Goal: Information Seeking & Learning: Learn about a topic

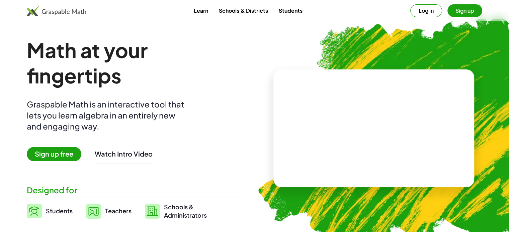
click at [57, 154] on span "Sign up free" at bounding box center [54, 154] width 55 height 14
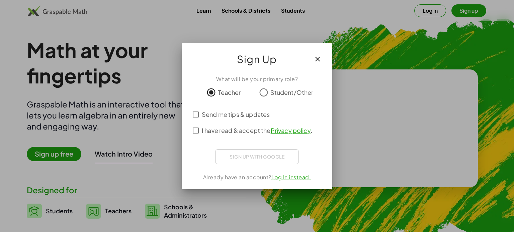
click at [225, 133] on span "I have read & accept the Privacy policy ." at bounding box center [257, 130] width 110 height 9
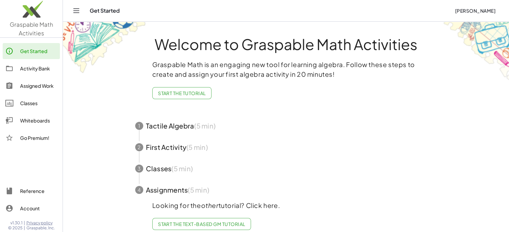
click at [77, 9] on icon "Toggle navigation" at bounding box center [77, 11] width 6 height 4
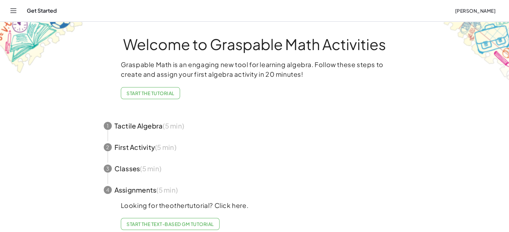
click at [13, 12] on icon "Toggle navigation" at bounding box center [13, 11] width 8 height 8
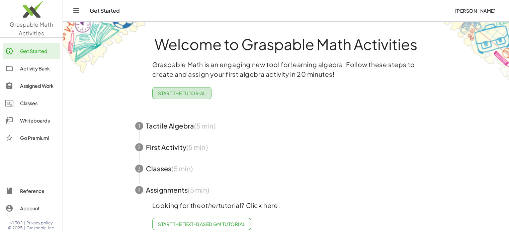
click at [177, 96] on span "Start the Tutorial" at bounding box center [182, 93] width 48 height 6
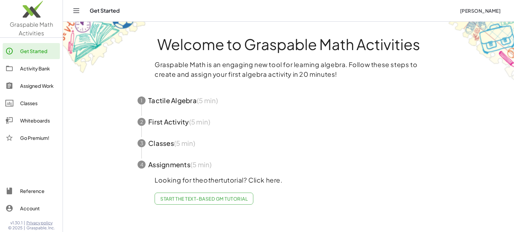
click at [177, 105] on span "button" at bounding box center [288, 100] width 318 height 21
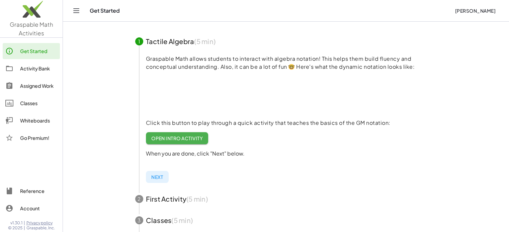
scroll to position [67, 0]
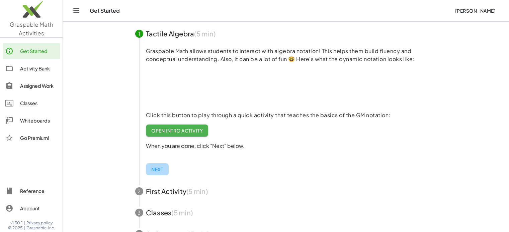
click at [158, 168] on span "Next" at bounding box center [157, 170] width 12 height 6
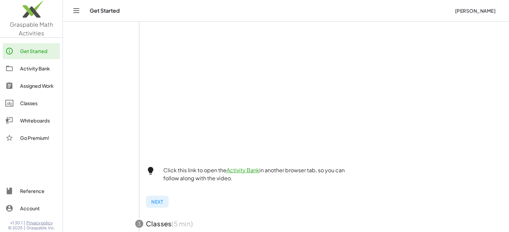
scroll to position [134, 0]
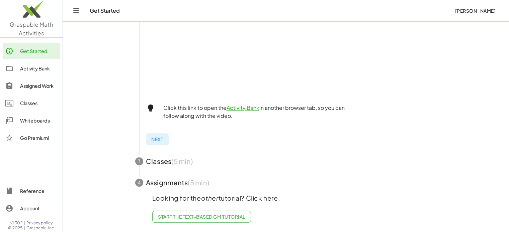
click at [158, 157] on span "button" at bounding box center [286, 161] width 318 height 21
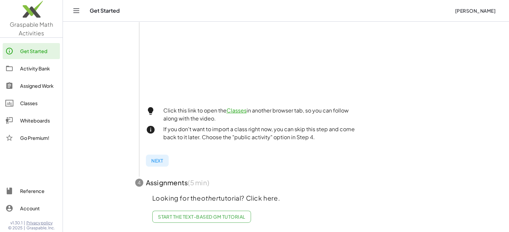
scroll to position [96, 0]
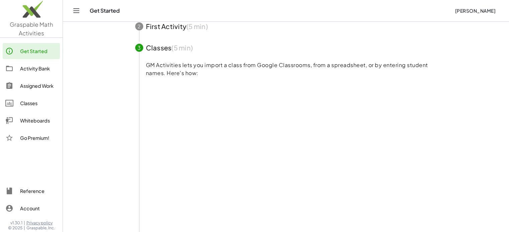
click at [44, 49] on div "Get Started" at bounding box center [38, 51] width 37 height 8
click at [44, 70] on div "Activity Bank" at bounding box center [38, 69] width 37 height 8
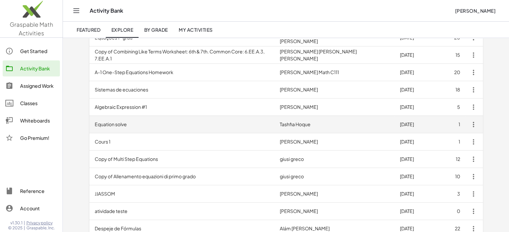
scroll to position [134, 0]
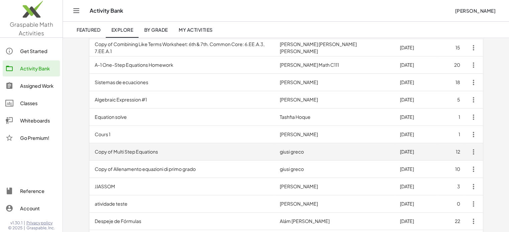
click at [157, 152] on td "Copy of Multi Step Equations" at bounding box center [181, 152] width 185 height 17
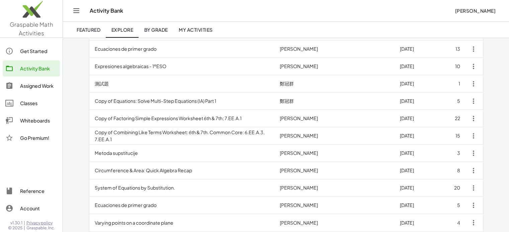
scroll to position [314, 0]
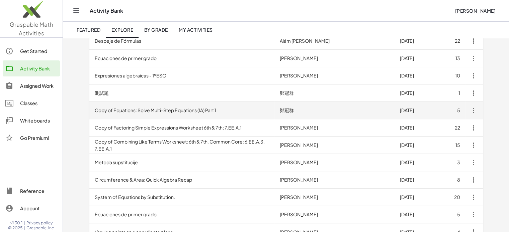
click at [173, 115] on td "Copy of Equations: Solve Multi-Step Equations (IA) Part 1" at bounding box center [181, 110] width 185 height 17
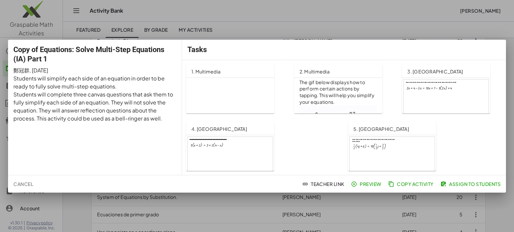
click at [248, 30] on div at bounding box center [257, 116] width 514 height 232
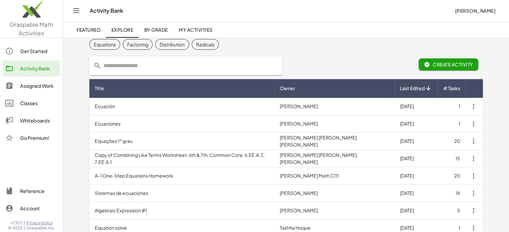
scroll to position [13, 0]
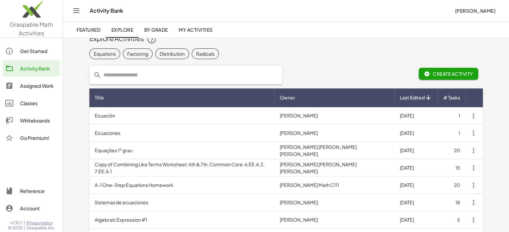
click at [149, 76] on input "text" at bounding box center [189, 75] width 177 height 19
type input "*"
type input "**********"
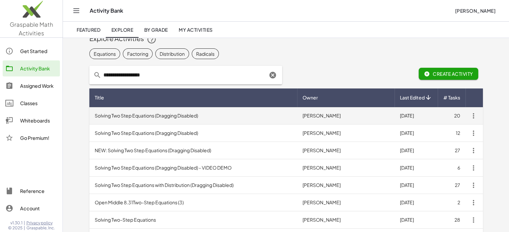
click at [166, 112] on td "Solving Two Step Equations (Dragging Disabled)" at bounding box center [193, 115] width 208 height 17
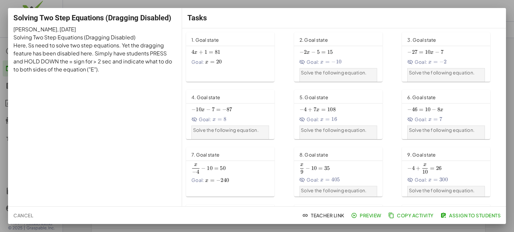
click at [362, 214] on span "Preview" at bounding box center [366, 216] width 29 height 6
click at [244, 62] on div "Goal: x = 20 x=20 x = 20" at bounding box center [230, 62] width 78 height 7
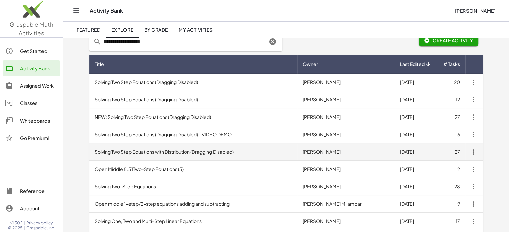
scroll to position [80, 0]
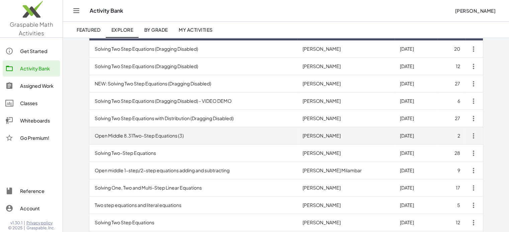
click at [162, 135] on td "Open Middle 8.31Two-Step Equations (3)" at bounding box center [193, 135] width 208 height 17
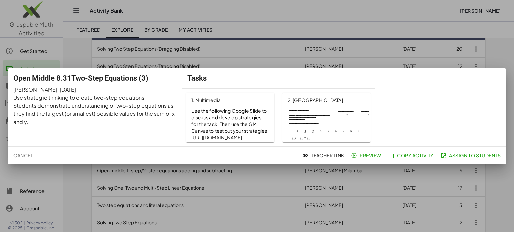
click at [241, 31] on div at bounding box center [257, 116] width 514 height 232
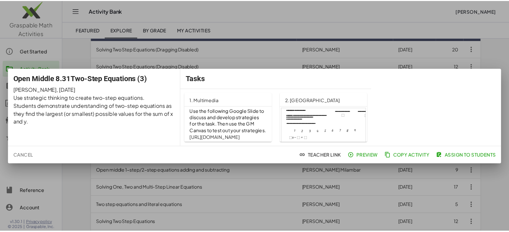
scroll to position [80, 0]
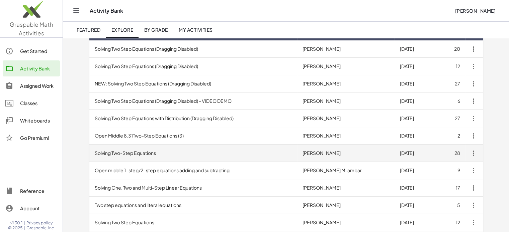
click at [162, 155] on td "Solving Two-Step Equations" at bounding box center [193, 153] width 208 height 17
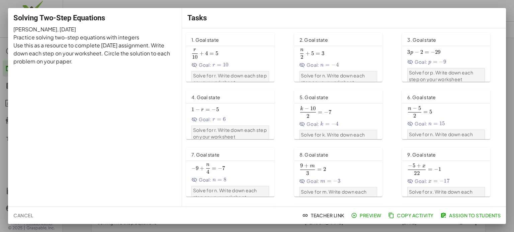
click at [240, 56] on span "r 10 + 4 = 5 \frac{r}{10}+4=5 10 r ​ + 4 = 5" at bounding box center [230, 54] width 78 height 10
click at [421, 5] on div at bounding box center [257, 116] width 514 height 232
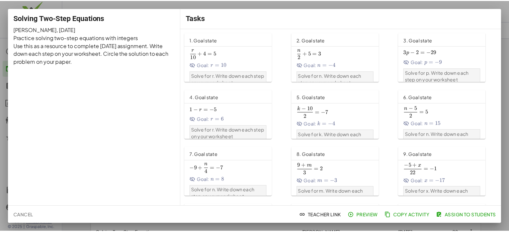
scroll to position [80, 0]
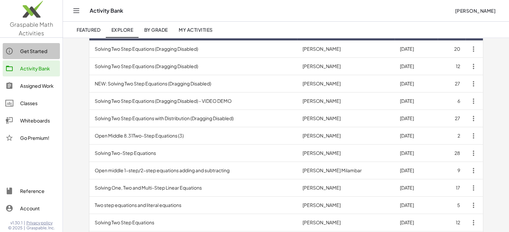
click at [39, 51] on div "Get Started" at bounding box center [38, 51] width 37 height 8
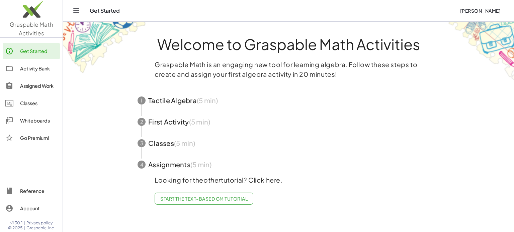
click at [43, 119] on div "Whiteboards" at bounding box center [38, 121] width 37 height 8
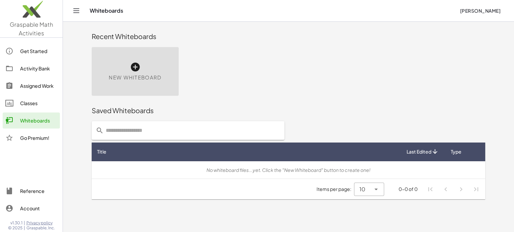
click at [30, 102] on div "Classes" at bounding box center [38, 103] width 37 height 8
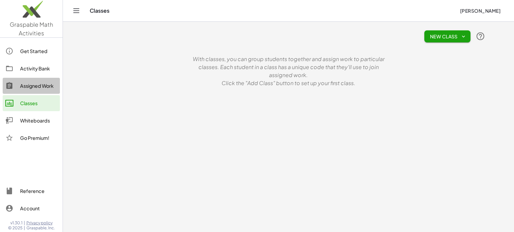
click at [31, 85] on div "Assigned Work" at bounding box center [38, 86] width 37 height 8
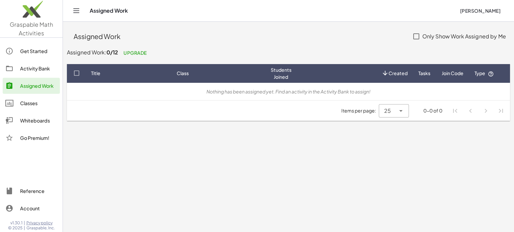
click at [35, 71] on div "Activity Bank" at bounding box center [38, 69] width 37 height 8
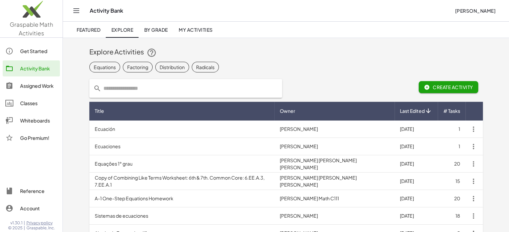
click at [351, 35] on div "Featured Explore By Grade My Activities" at bounding box center [286, 30] width 430 height 16
click at [211, 34] on link "My Activities" at bounding box center [195, 30] width 45 height 16
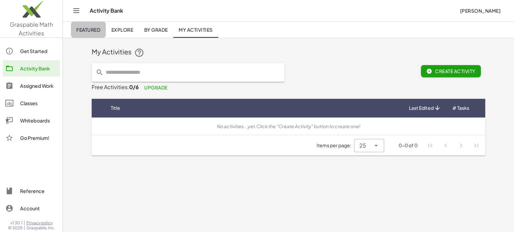
click at [100, 32] on span "Featured" at bounding box center [88, 30] width 24 height 6
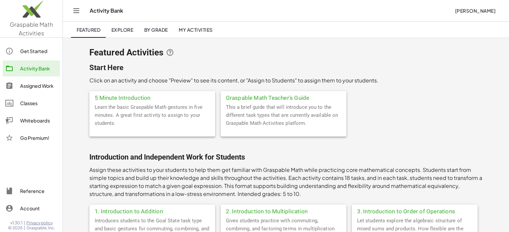
click at [27, 74] on link "Activity Bank" at bounding box center [31, 69] width 57 height 16
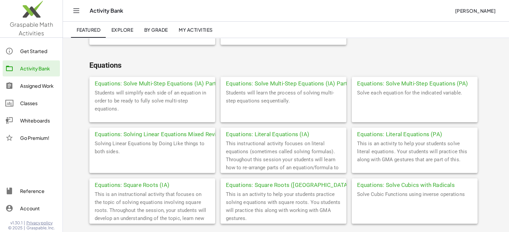
scroll to position [401, 0]
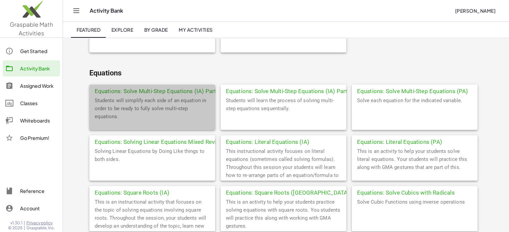
click at [137, 96] on div "Equations: Solve Multi-Step Equations (IA) Part 1" at bounding box center [152, 91] width 126 height 12
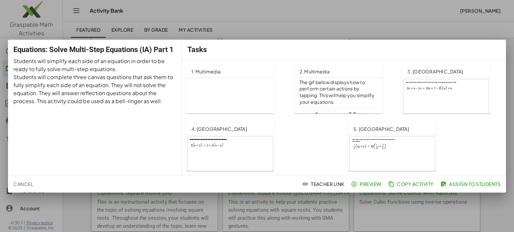
click at [229, 148] on div at bounding box center [230, 161] width 85 height 48
click at [272, 28] on div at bounding box center [257, 116] width 514 height 232
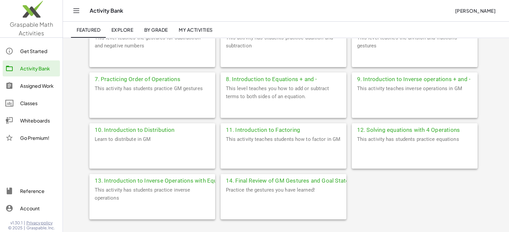
scroll to position [134, 0]
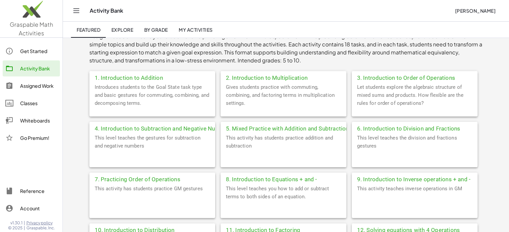
click at [117, 32] on span "Explore" at bounding box center [122, 30] width 22 height 6
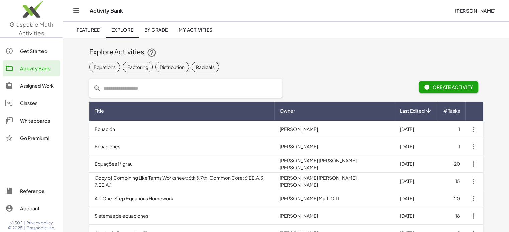
click at [159, 87] on input "text" at bounding box center [189, 88] width 177 height 19
type input "**********"
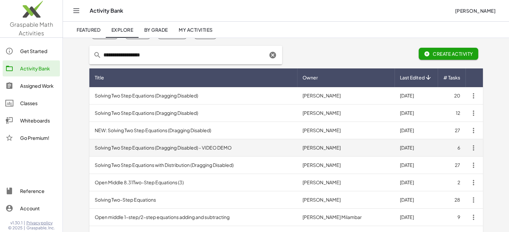
scroll to position [67, 0]
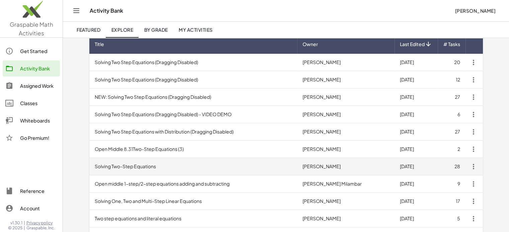
click at [150, 166] on td "Solving Two-Step Equations" at bounding box center [193, 166] width 208 height 17
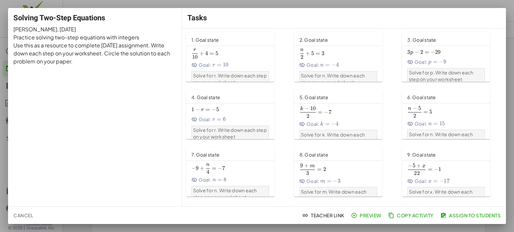
click at [365, 216] on span "Preview" at bounding box center [366, 216] width 29 height 6
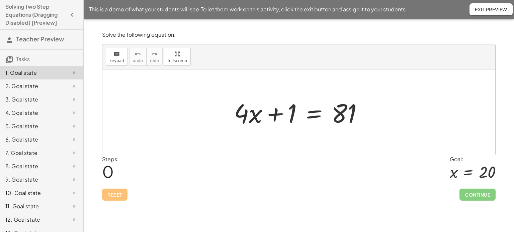
click at [258, 115] on div at bounding box center [300, 112] width 141 height 34
drag, startPoint x: 254, startPoint y: 118, endPoint x: 313, endPoint y: 142, distance: 63.2
click at [313, 142] on div "· x + · 4 + · 4 · x + 1 = 81" at bounding box center [298, 113] width 393 height 86
click at [313, 142] on div at bounding box center [298, 113] width 393 height 86
drag, startPoint x: 246, startPoint y: 117, endPoint x: 352, endPoint y: 120, distance: 106.4
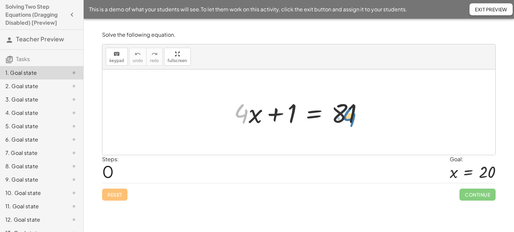
click at [352, 120] on div at bounding box center [300, 112] width 141 height 34
drag, startPoint x: 254, startPoint y: 116, endPoint x: 349, endPoint y: 117, distance: 94.7
click at [349, 117] on div at bounding box center [300, 112] width 141 height 34
drag, startPoint x: 289, startPoint y: 113, endPoint x: 355, endPoint y: 120, distance: 66.3
click at [355, 120] on div at bounding box center [300, 112] width 141 height 34
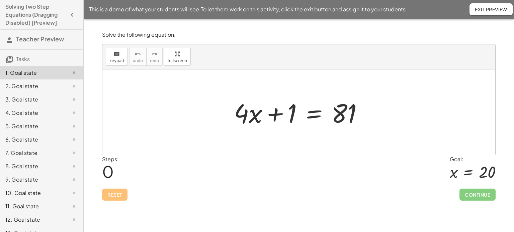
click at [290, 114] on div at bounding box center [300, 112] width 141 height 34
click at [278, 115] on div at bounding box center [300, 112] width 141 height 34
click at [293, 115] on div at bounding box center [300, 112] width 141 height 34
drag, startPoint x: 293, startPoint y: 112, endPoint x: 355, endPoint y: 117, distance: 61.7
click at [355, 117] on div at bounding box center [300, 112] width 141 height 34
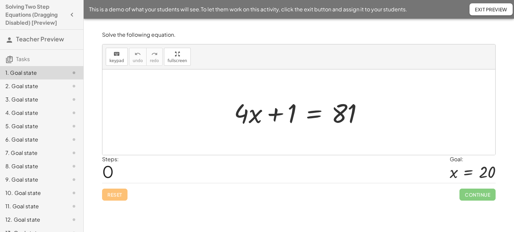
click at [275, 115] on div at bounding box center [300, 112] width 141 height 34
click at [293, 112] on div at bounding box center [300, 112] width 141 height 34
drag, startPoint x: 293, startPoint y: 114, endPoint x: 291, endPoint y: 123, distance: 9.6
click at [291, 126] on div at bounding box center [300, 112] width 141 height 34
drag, startPoint x: 291, startPoint y: 115, endPoint x: 352, endPoint y: 115, distance: 60.9
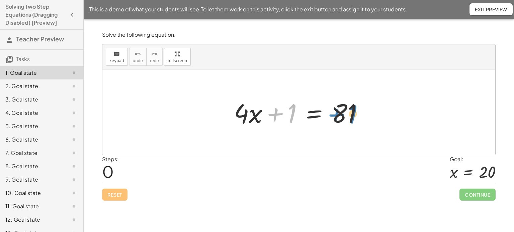
click at [352, 115] on div at bounding box center [300, 112] width 141 height 34
click at [311, 116] on div at bounding box center [300, 112] width 141 height 34
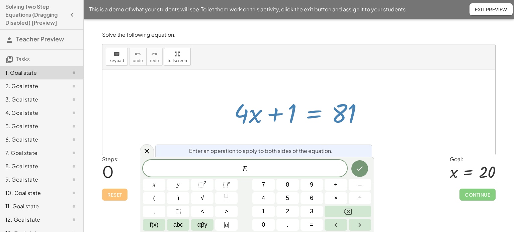
click at [311, 115] on div at bounding box center [300, 112] width 141 height 34
click at [361, 164] on button "Done" at bounding box center [359, 169] width 17 height 17
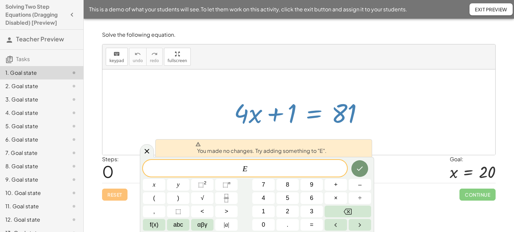
click at [282, 132] on div at bounding box center [298, 113] width 393 height 86
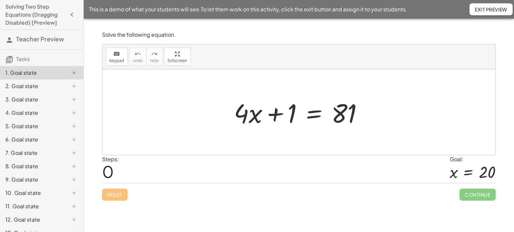
click at [286, 116] on div at bounding box center [300, 112] width 141 height 34
click at [293, 118] on div at bounding box center [300, 112] width 141 height 34
click at [289, 119] on div at bounding box center [300, 112] width 141 height 34
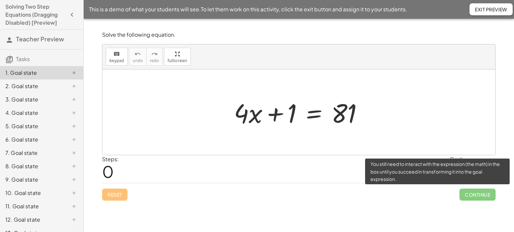
click at [470, 193] on span "Continue" at bounding box center [477, 195] width 36 height 12
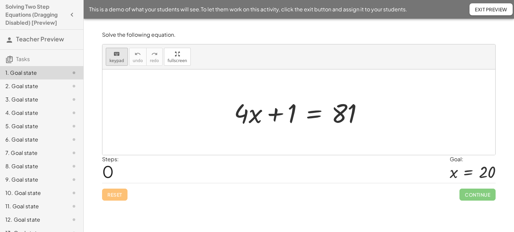
click at [121, 60] on span "keypad" at bounding box center [116, 61] width 15 height 5
click at [281, 112] on div at bounding box center [279, 114] width 34 height 30
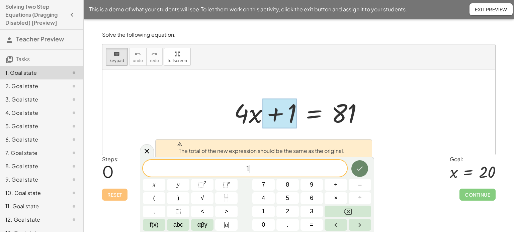
click at [361, 172] on icon "Done" at bounding box center [360, 169] width 8 height 8
click at [150, 152] on icon at bounding box center [147, 152] width 8 height 8
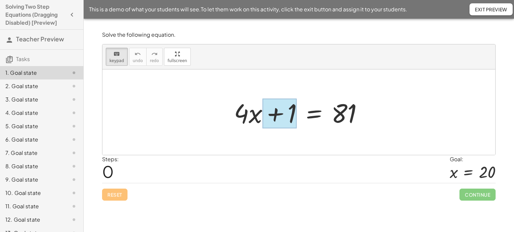
click at [276, 113] on div at bounding box center [279, 114] width 34 height 30
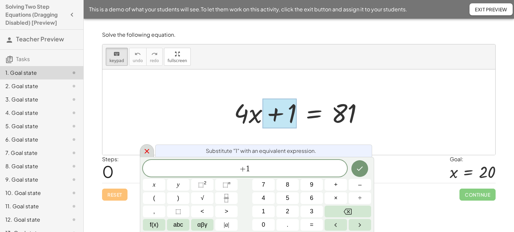
click at [145, 153] on icon at bounding box center [147, 152] width 8 height 8
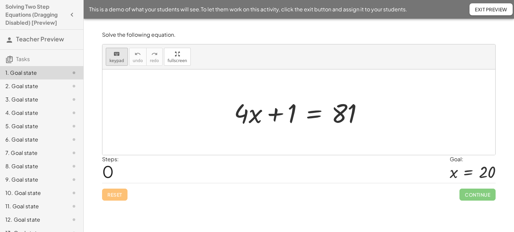
click at [119, 59] on span "keypad" at bounding box center [116, 61] width 15 height 5
click at [184, 131] on div at bounding box center [298, 113] width 393 height 86
click at [291, 116] on div at bounding box center [300, 112] width 141 height 34
drag, startPoint x: 292, startPoint y: 122, endPoint x: 293, endPoint y: 127, distance: 4.5
click at [293, 127] on div at bounding box center [300, 112] width 141 height 34
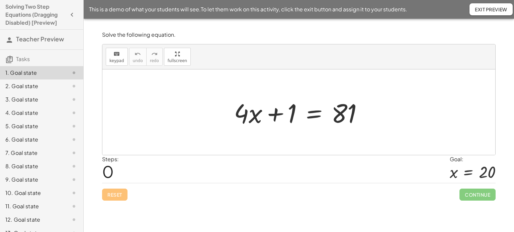
click at [289, 111] on div at bounding box center [300, 112] width 141 height 34
click at [290, 113] on div at bounding box center [300, 112] width 141 height 34
click at [292, 114] on div at bounding box center [300, 112] width 141 height 34
click at [274, 117] on div at bounding box center [300, 112] width 141 height 34
click at [291, 114] on div at bounding box center [300, 112] width 141 height 34
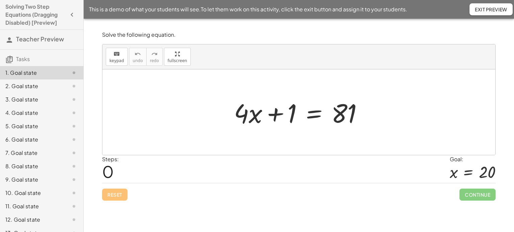
click at [291, 114] on div at bounding box center [300, 112] width 141 height 34
click at [114, 198] on div "Reset Continue" at bounding box center [298, 192] width 393 height 18
click at [24, 85] on div "2. Goal state" at bounding box center [32, 86] width 54 height 8
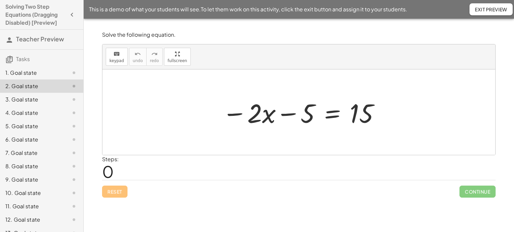
click at [27, 76] on div "1. Goal state" at bounding box center [32, 73] width 54 height 8
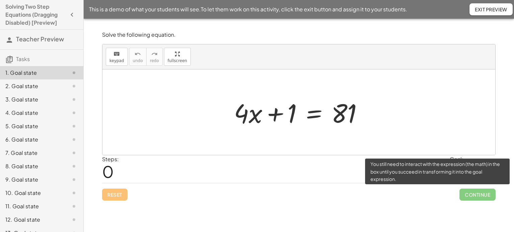
click at [474, 194] on span "Continue" at bounding box center [477, 195] width 36 height 12
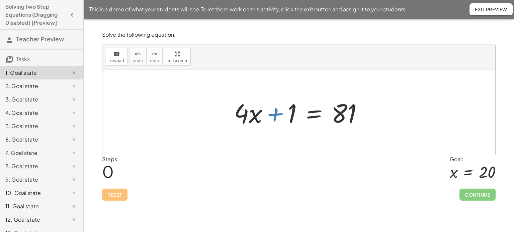
click at [277, 115] on div at bounding box center [300, 112] width 141 height 34
drag, startPoint x: 273, startPoint y: 113, endPoint x: 274, endPoint y: 108, distance: 5.6
click at [274, 108] on div at bounding box center [300, 112] width 141 height 34
click at [274, 115] on div at bounding box center [300, 112] width 141 height 34
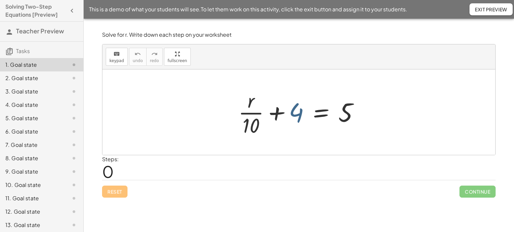
click at [293, 116] on div at bounding box center [301, 113] width 133 height 52
drag, startPoint x: 278, startPoint y: 112, endPoint x: 362, endPoint y: 116, distance: 84.0
click at [362, 116] on div at bounding box center [301, 113] width 133 height 52
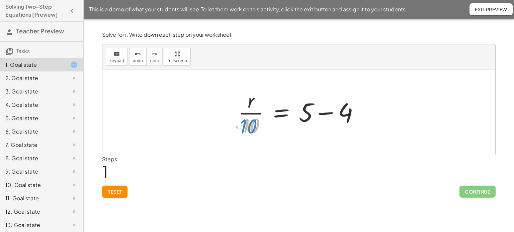
click at [253, 128] on div at bounding box center [301, 113] width 133 height 52
click at [323, 113] on div at bounding box center [301, 113] width 133 height 52
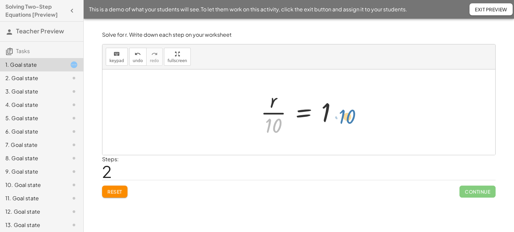
drag, startPoint x: 270, startPoint y: 126, endPoint x: 344, endPoint y: 117, distance: 73.8
click at [344, 117] on div at bounding box center [301, 113] width 88 height 52
drag, startPoint x: 272, startPoint y: 125, endPoint x: 347, endPoint y: 111, distance: 76.6
click at [273, 126] on div at bounding box center [301, 113] width 88 height 52
drag, startPoint x: 274, startPoint y: 128, endPoint x: 347, endPoint y: 109, distance: 75.0
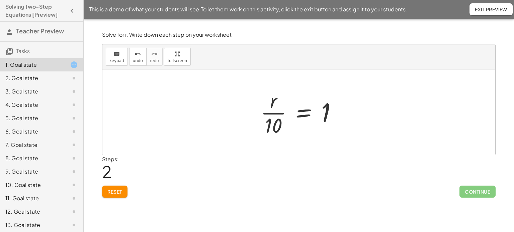
click at [279, 125] on div at bounding box center [301, 113] width 88 height 52
drag, startPoint x: 279, startPoint y: 125, endPoint x: 246, endPoint y: 111, distance: 36.0
click at [246, 111] on div "+ · r · 10 + 4 = 5 · r · 10 = + 5 − 4 · 10 · r · 10 = 1" at bounding box center [298, 113] width 393 height 86
drag, startPoint x: 274, startPoint y: 127, endPoint x: 243, endPoint y: 115, distance: 34.1
click at [243, 115] on div "+ · r · 10 + 4 = 5 · r · 10 = + 5 − 4 · r · 10 = 1 · 10 r 10 = 1 · · 1 · ·" at bounding box center [298, 113] width 393 height 86
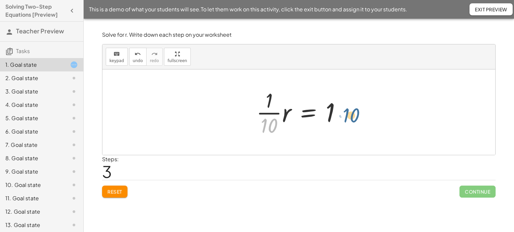
drag, startPoint x: 272, startPoint y: 126, endPoint x: 355, endPoint y: 116, distance: 83.6
click at [261, 124] on div at bounding box center [301, 113] width 97 height 52
drag, startPoint x: 266, startPoint y: 125, endPoint x: 353, endPoint y: 103, distance: 89.2
drag, startPoint x: 272, startPoint y: 124, endPoint x: 240, endPoint y: 94, distance: 43.8
drag, startPoint x: 270, startPoint y: 128, endPoint x: 250, endPoint y: 85, distance: 47.7
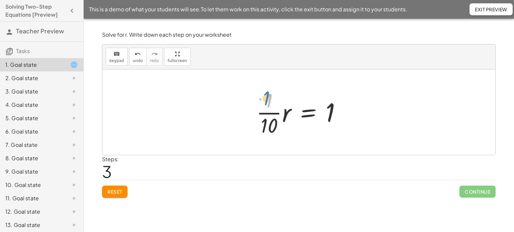
drag, startPoint x: 269, startPoint y: 100, endPoint x: 266, endPoint y: 96, distance: 4.8
click at [266, 96] on div at bounding box center [301, 113] width 97 height 52
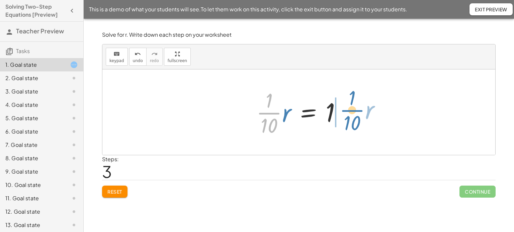
drag, startPoint x: 270, startPoint y: 113, endPoint x: 353, endPoint y: 111, distance: 83.0
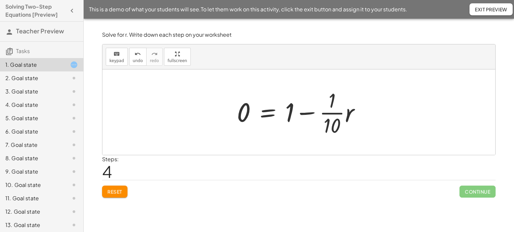
click at [325, 112] on div at bounding box center [301, 113] width 135 height 52
click at [308, 113] on div at bounding box center [301, 113] width 135 height 52
drag, startPoint x: 329, startPoint y: 112, endPoint x: 236, endPoint y: 107, distance: 92.5
click at [236, 107] on div at bounding box center [301, 113] width 135 height 52
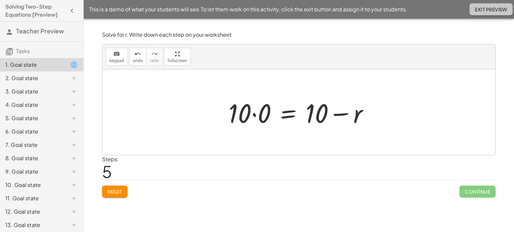
click at [499, 9] on span "Exit Preview" at bounding box center [491, 9] width 32 height 6
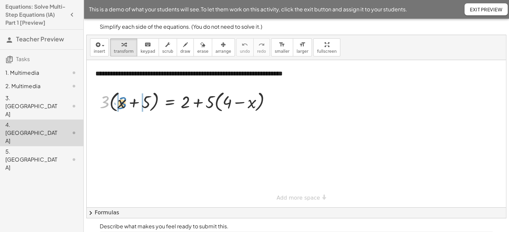
drag, startPoint x: 106, startPoint y: 98, endPoint x: 122, endPoint y: 98, distance: 16.4
click at [122, 98] on div at bounding box center [187, 101] width 183 height 25
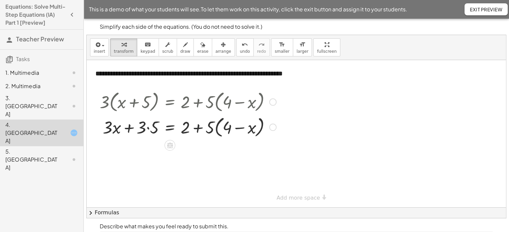
click at [146, 131] on div at bounding box center [187, 126] width 183 height 25
click at [148, 128] on div at bounding box center [187, 126] width 183 height 25
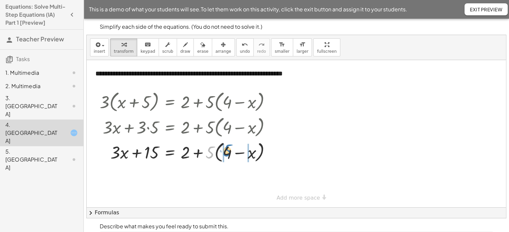
drag, startPoint x: 211, startPoint y: 154, endPoint x: 228, endPoint y: 152, distance: 17.2
click at [228, 152] on div at bounding box center [187, 151] width 183 height 25
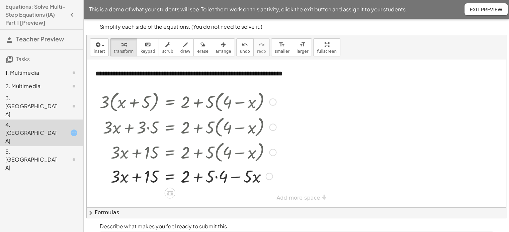
click at [215, 178] on div at bounding box center [187, 176] width 183 height 23
drag, startPoint x: 187, startPoint y: 175, endPoint x: 208, endPoint y: 176, distance: 21.4
drag, startPoint x: 222, startPoint y: 176, endPoint x: 119, endPoint y: 178, distance: 102.7
click at [119, 178] on div at bounding box center [187, 176] width 183 height 23
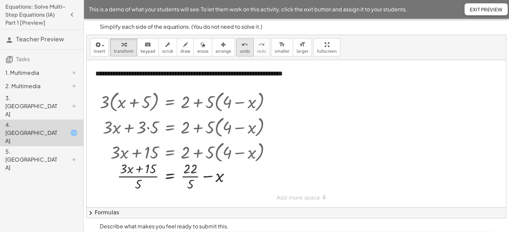
click at [236, 48] on button "undo undo" at bounding box center [244, 47] width 17 height 18
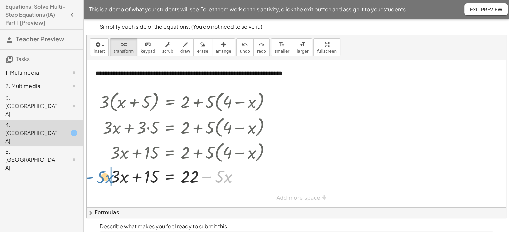
drag, startPoint x: 208, startPoint y: 178, endPoint x: 89, endPoint y: 178, distance: 119.1
click at [89, 178] on div "**********" at bounding box center [296, 134] width 419 height 148
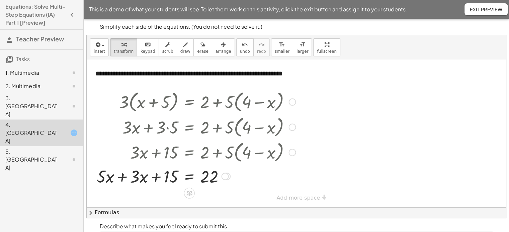
click at [133, 179] on div at bounding box center [196, 176] width 206 height 23
click at [123, 178] on div at bounding box center [196, 176] width 206 height 23
drag, startPoint x: 169, startPoint y: 178, endPoint x: 240, endPoint y: 178, distance: 71.6
click at [240, 178] on div at bounding box center [207, 176] width 183 height 23
click at [226, 178] on div at bounding box center [207, 176] width 183 height 23
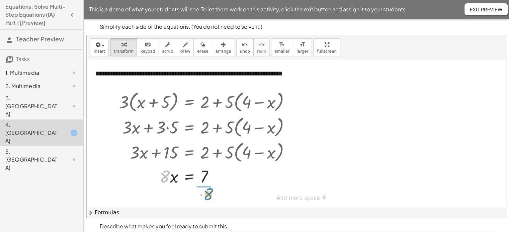
drag, startPoint x: 165, startPoint y: 180, endPoint x: 209, endPoint y: 198, distance: 47.1
click at [221, 176] on div at bounding box center [221, 176] width 7 height 7
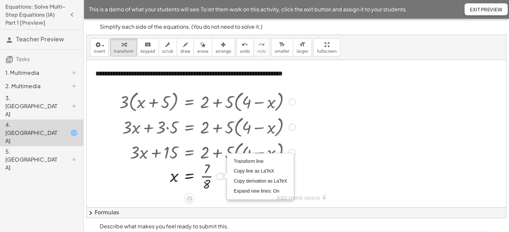
click at [331, 159] on div at bounding box center [296, 134] width 419 height 148
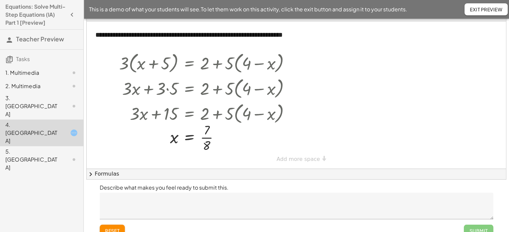
scroll to position [49, 0]
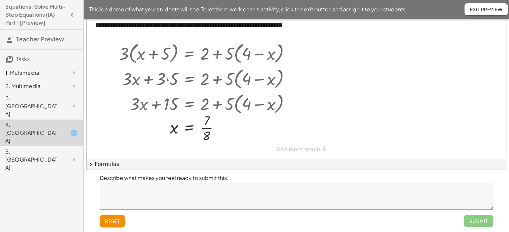
click at [478, 220] on div "Submit" at bounding box center [478, 221] width 29 height 12
click at [485, 222] on div "Submit" at bounding box center [478, 221] width 29 height 12
click at [290, 152] on div "**********" at bounding box center [296, 160] width 419 height 296
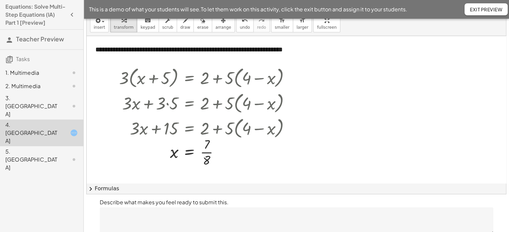
scroll to position [0, 0]
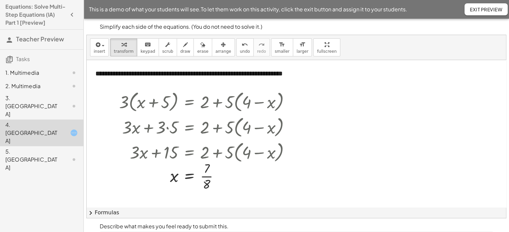
click at [59, 72] on div "1. Multimedia" at bounding box center [32, 73] width 54 height 8
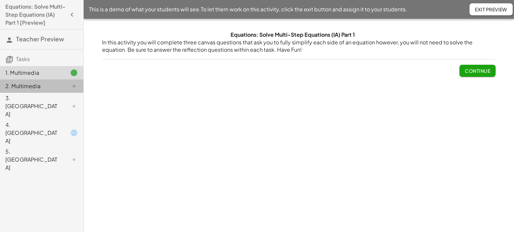
click at [56, 87] on div "2. Multimedia" at bounding box center [32, 86] width 54 height 8
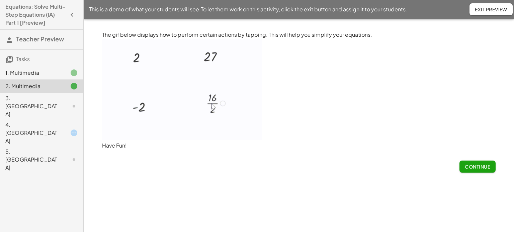
click at [43, 120] on div "4. Canvas" at bounding box center [41, 133] width 83 height 27
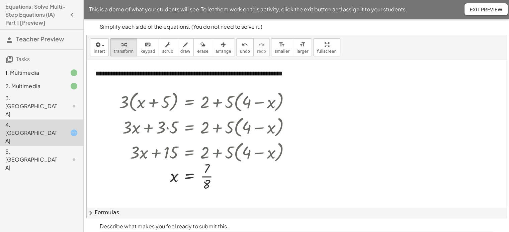
click at [42, 148] on div "5. Canvas" at bounding box center [32, 160] width 54 height 24
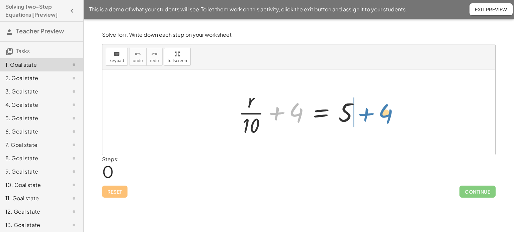
drag, startPoint x: 278, startPoint y: 112, endPoint x: 368, endPoint y: 109, distance: 89.7
click at [368, 109] on div "+ 4 + · r · 10 + 4 = 5" at bounding box center [298, 112] width 141 height 55
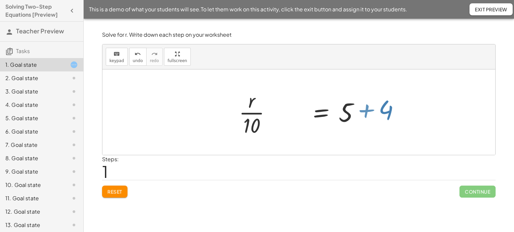
click at [368, 109] on div at bounding box center [341, 113] width 133 height 52
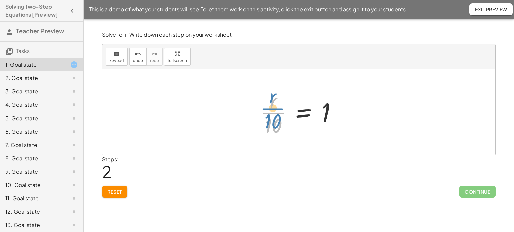
drag, startPoint x: 274, startPoint y: 113, endPoint x: 273, endPoint y: 107, distance: 6.2
click at [273, 107] on div at bounding box center [301, 113] width 88 height 52
drag, startPoint x: 276, startPoint y: 125, endPoint x: 348, endPoint y: 112, distance: 72.8
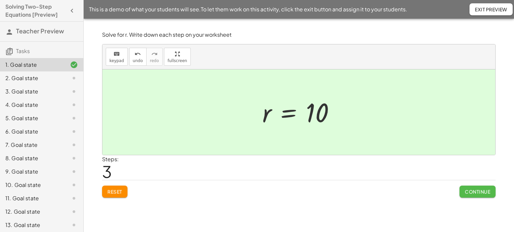
click at [470, 192] on span "Continue" at bounding box center [477, 192] width 25 height 6
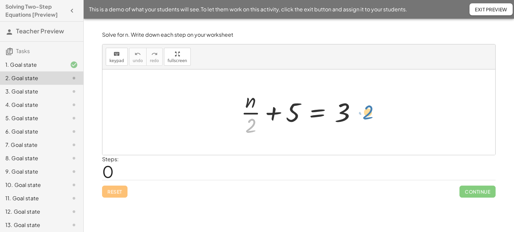
drag, startPoint x: 253, startPoint y: 125, endPoint x: 370, endPoint y: 111, distance: 117.2
drag, startPoint x: 252, startPoint y: 123, endPoint x: 362, endPoint y: 105, distance: 112.1
click at [362, 105] on div at bounding box center [301, 113] width 127 height 52
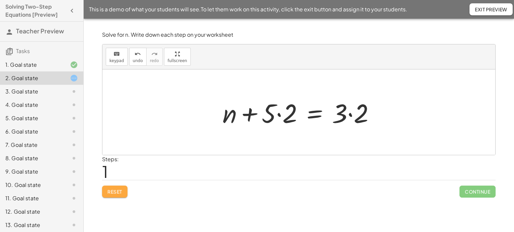
click at [124, 193] on button "Reset" at bounding box center [114, 192] width 25 height 12
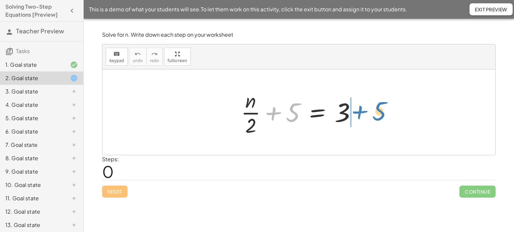
drag, startPoint x: 277, startPoint y: 112, endPoint x: 362, endPoint y: 111, distance: 85.6
click at [362, 111] on div at bounding box center [301, 113] width 127 height 52
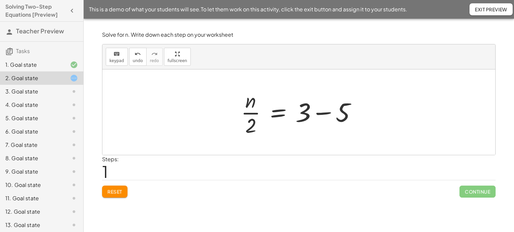
click at [326, 113] on div at bounding box center [301, 113] width 127 height 52
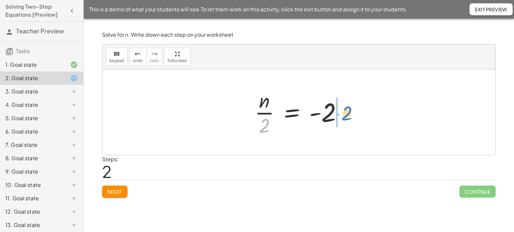
drag, startPoint x: 265, startPoint y: 124, endPoint x: 347, endPoint y: 112, distance: 82.8
click at [347, 112] on div at bounding box center [301, 113] width 100 height 52
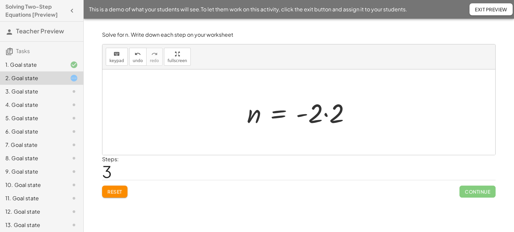
click at [328, 114] on div at bounding box center [301, 112] width 115 height 34
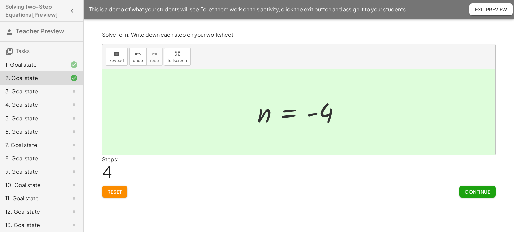
click at [476, 190] on span "Continue" at bounding box center [477, 192] width 25 height 6
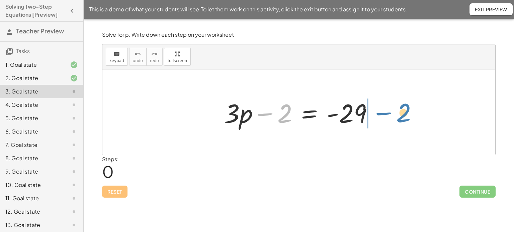
drag, startPoint x: 265, startPoint y: 114, endPoint x: 384, endPoint y: 114, distance: 119.4
click at [384, 114] on div "− 2 + · 3 · p − 2 = - 29" at bounding box center [298, 113] width 393 height 86
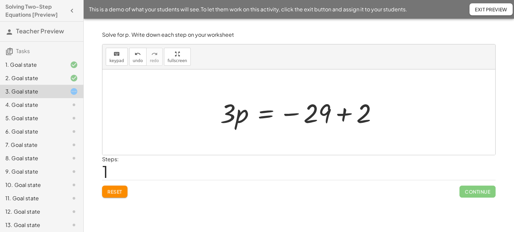
click at [342, 114] on div at bounding box center [301, 112] width 169 height 34
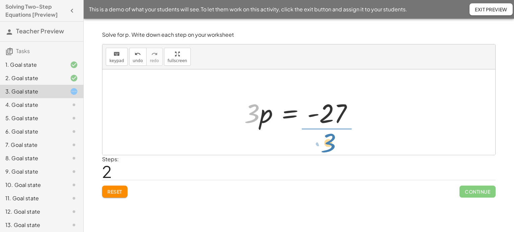
drag, startPoint x: 253, startPoint y: 116, endPoint x: 329, endPoint y: 146, distance: 81.8
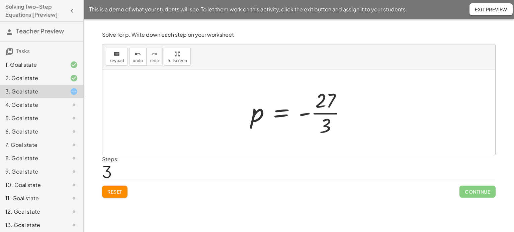
click at [319, 114] on div at bounding box center [301, 113] width 107 height 52
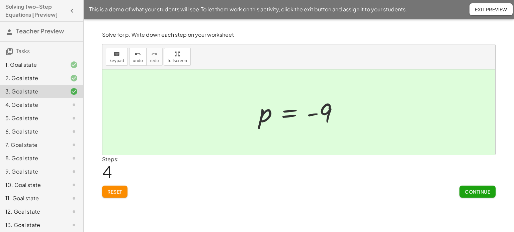
click at [474, 190] on span "Continue" at bounding box center [477, 192] width 25 height 6
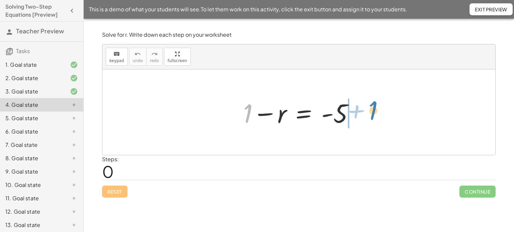
drag, startPoint x: 246, startPoint y: 110, endPoint x: 371, endPoint y: 107, distance: 125.2
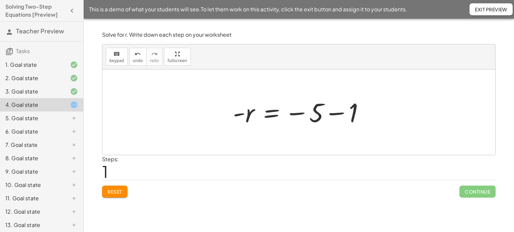
click at [339, 115] on div at bounding box center [301, 112] width 144 height 33
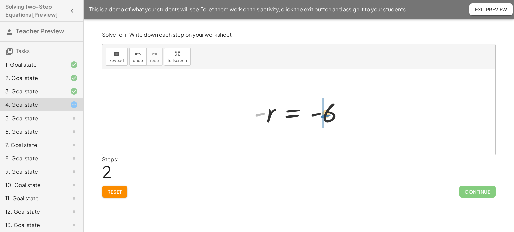
drag, startPoint x: 262, startPoint y: 114, endPoint x: 328, endPoint y: 115, distance: 65.6
click at [328, 115] on div at bounding box center [301, 112] width 101 height 33
click at [312, 116] on div at bounding box center [301, 112] width 101 height 33
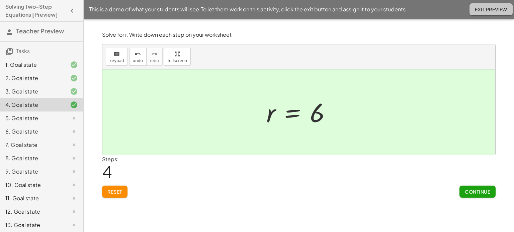
click at [473, 12] on button "Exit Preview" at bounding box center [490, 9] width 43 height 12
